Goal: Submit feedback/report problem

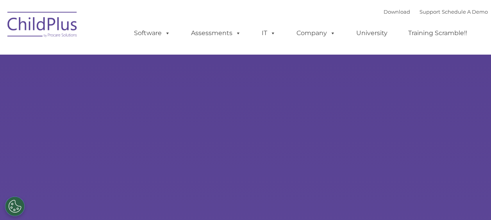
select select "MEDIUM"
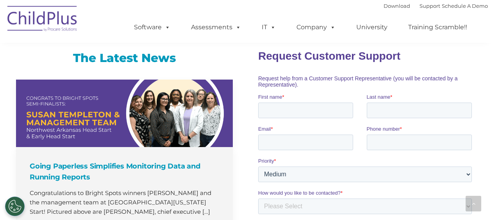
scroll to position [517, 0]
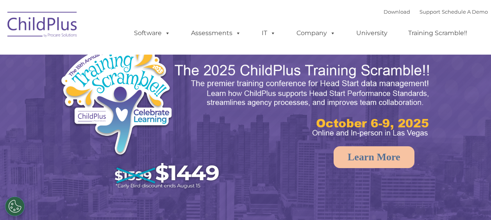
select select "MEDIUM"
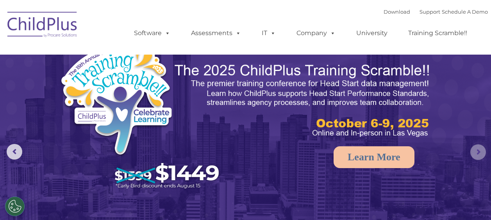
click at [480, 154] on rs-arrow at bounding box center [478, 152] width 16 height 16
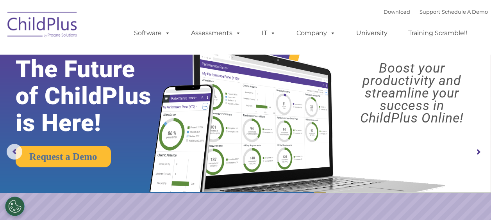
click at [480, 154] on rs-arrow at bounding box center [478, 152] width 16 height 16
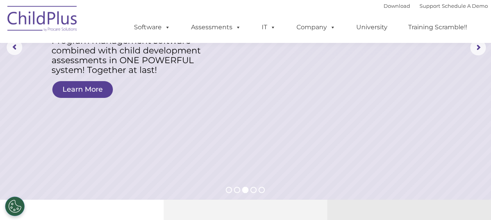
scroll to position [109, 0]
